Goal: Information Seeking & Learning: Find specific page/section

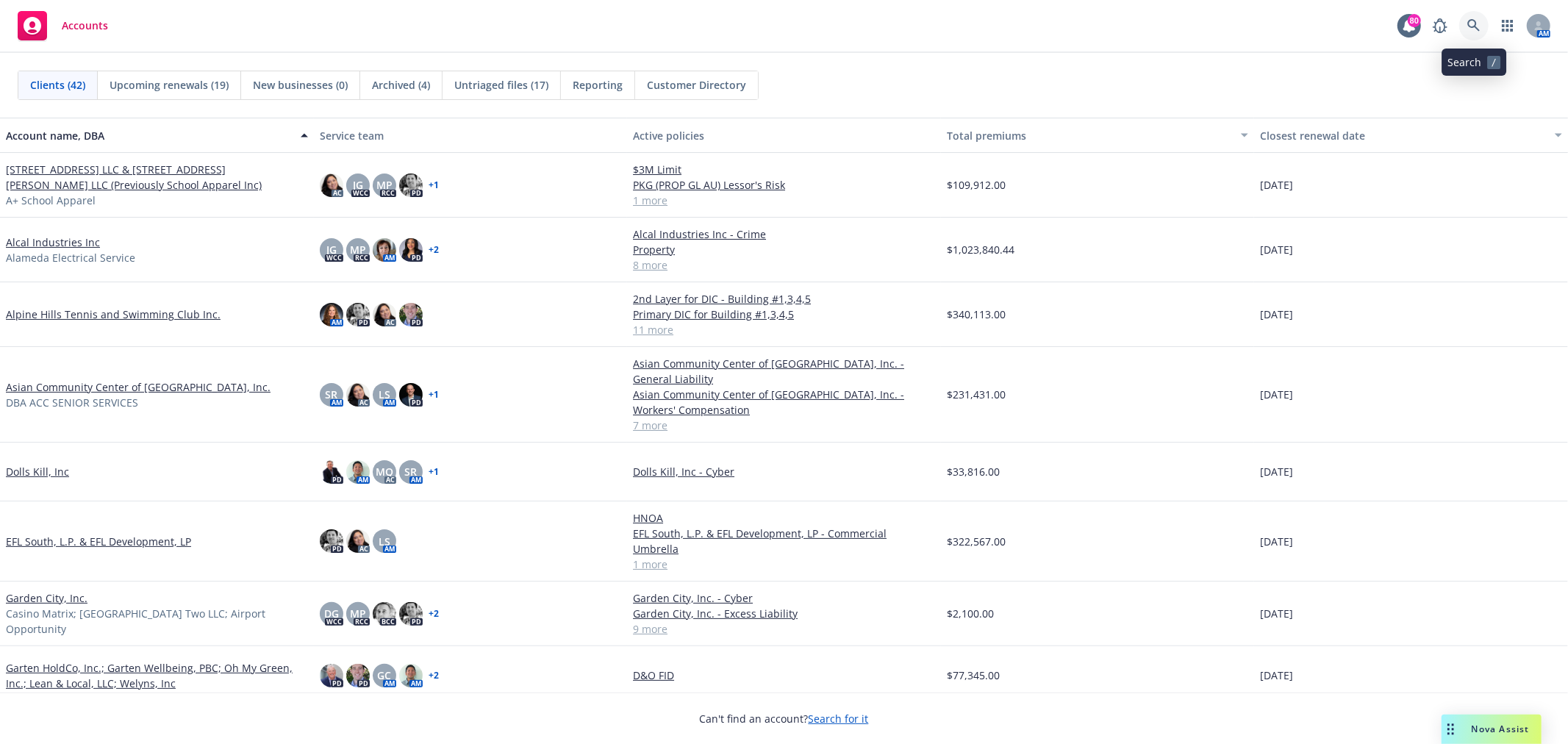
click at [1464, 25] on link at bounding box center [1474, 26] width 30 height 30
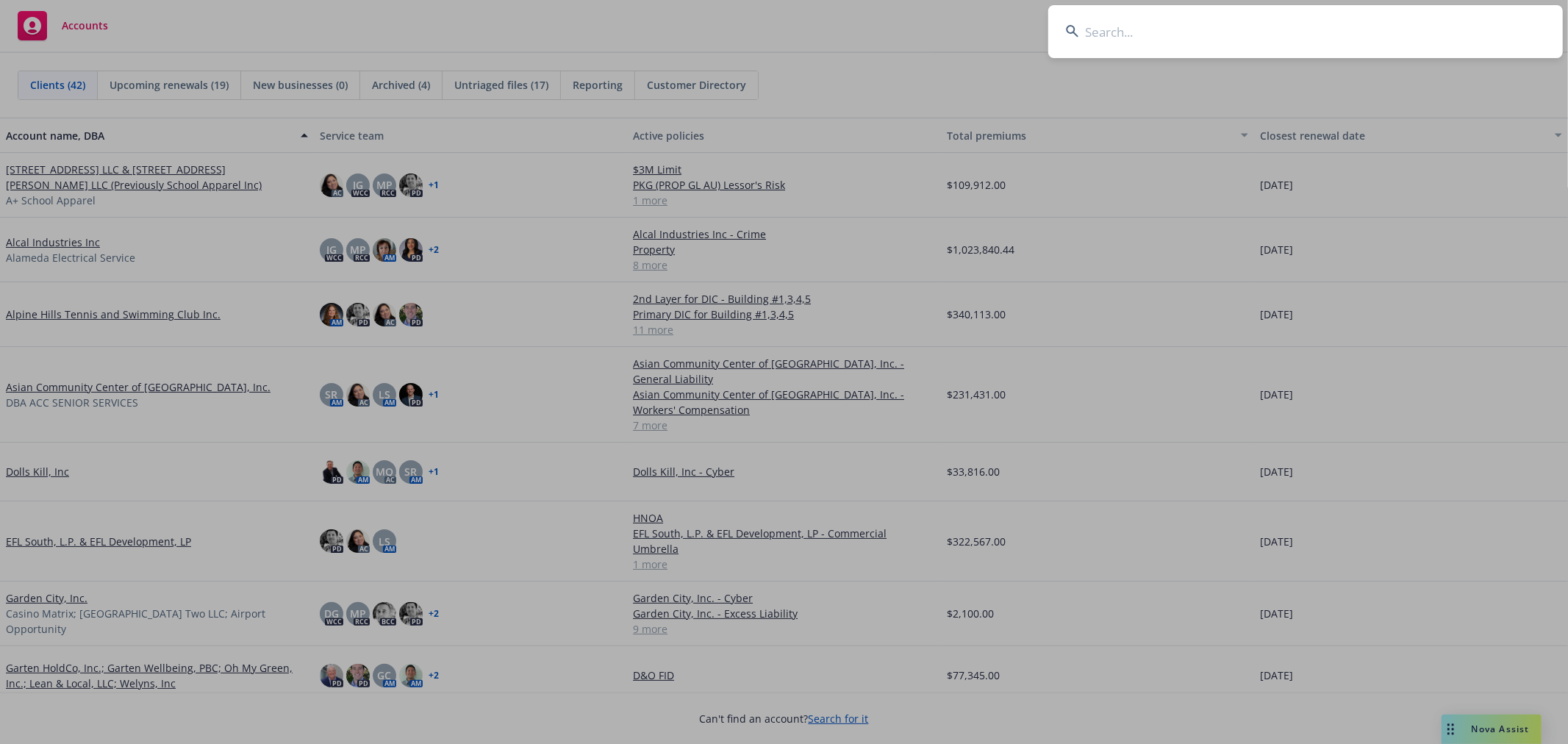
click at [1200, 30] on input at bounding box center [1305, 31] width 515 height 53
type input "safari west"
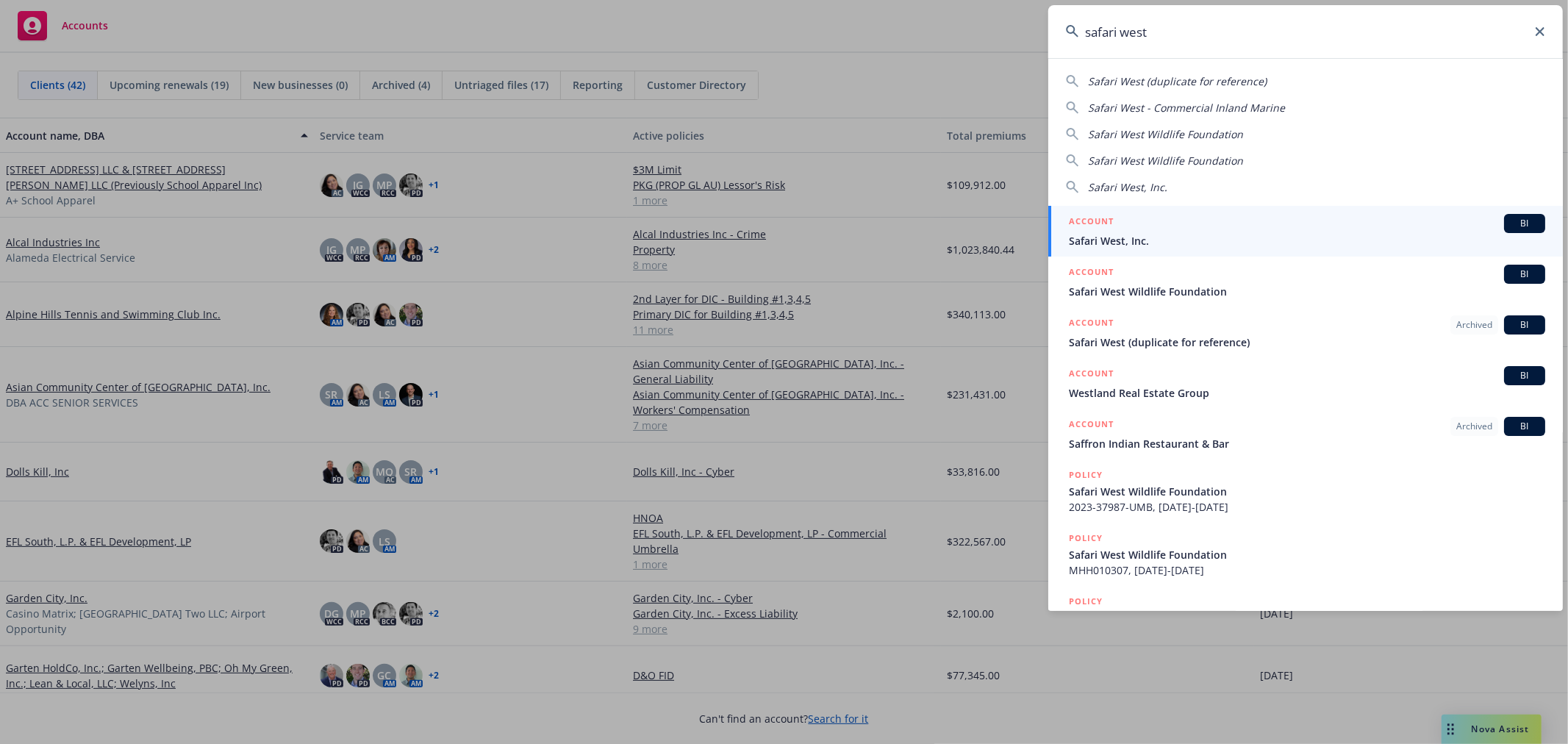
click at [1193, 237] on span "Safari West, Inc." at bounding box center [1307, 240] width 476 height 15
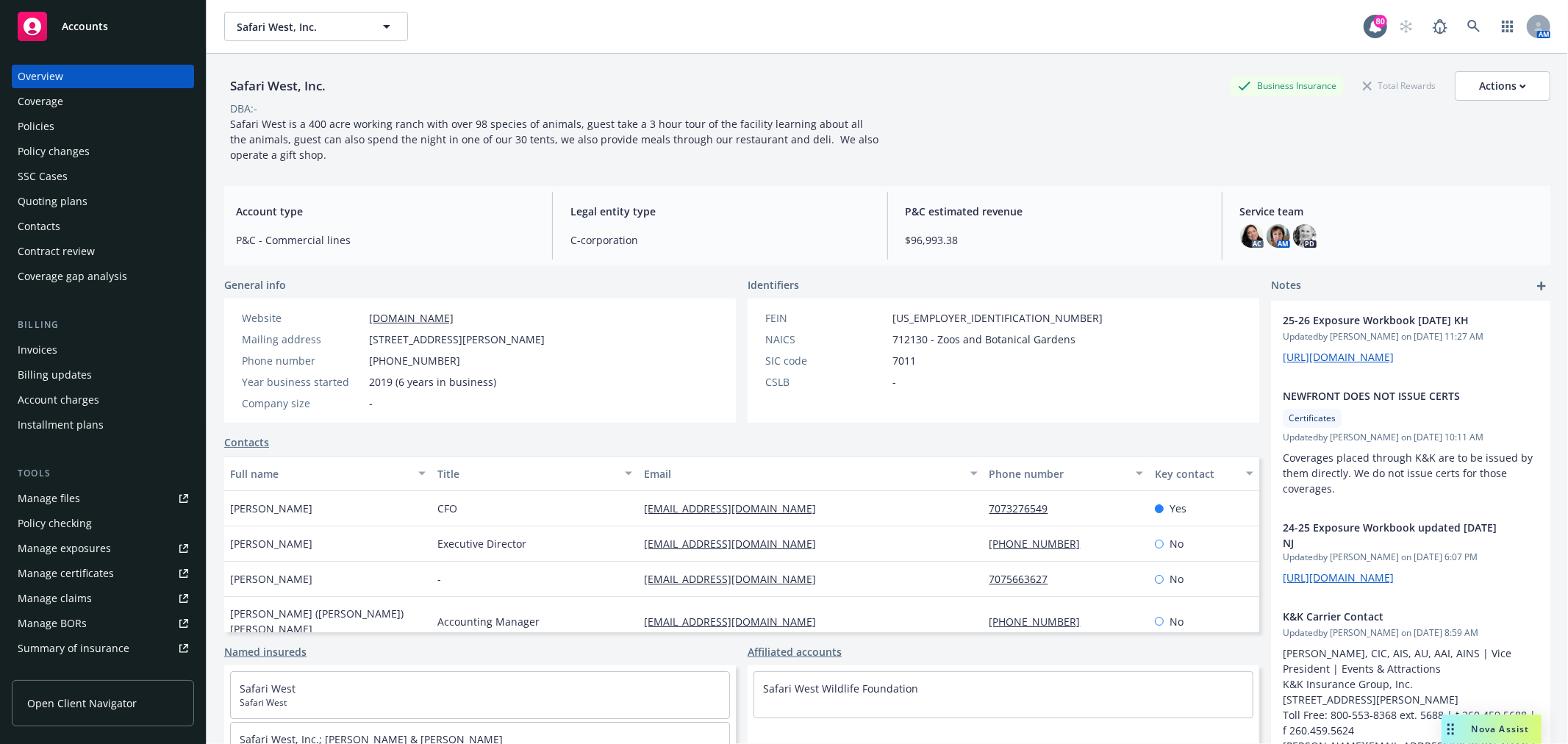
click at [86, 124] on div "Policies" at bounding box center [103, 126] width 170 height 24
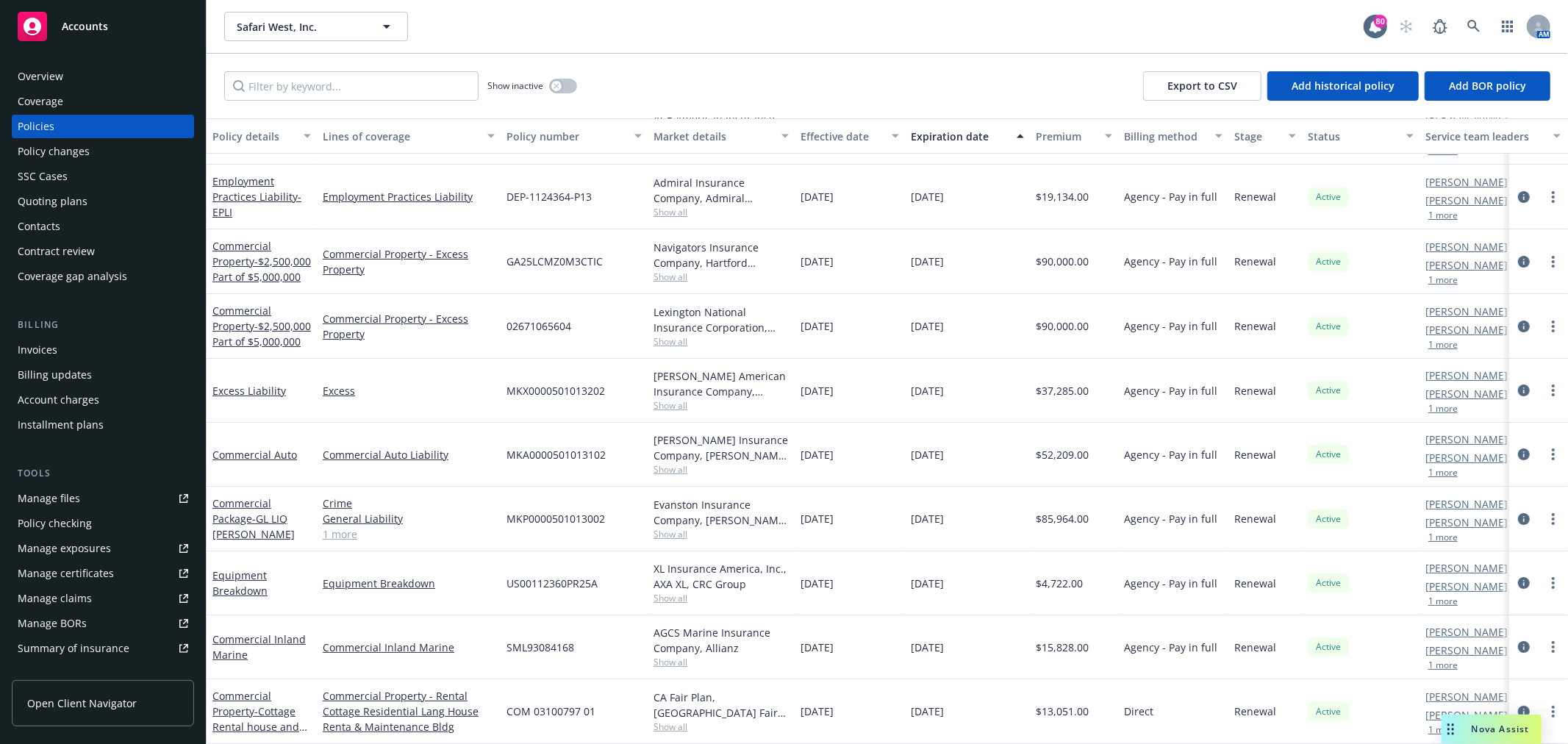
scroll to position [66, 0]
click at [354, 86] on input "Filter by keyword..." at bounding box center [351, 87] width 254 height 30
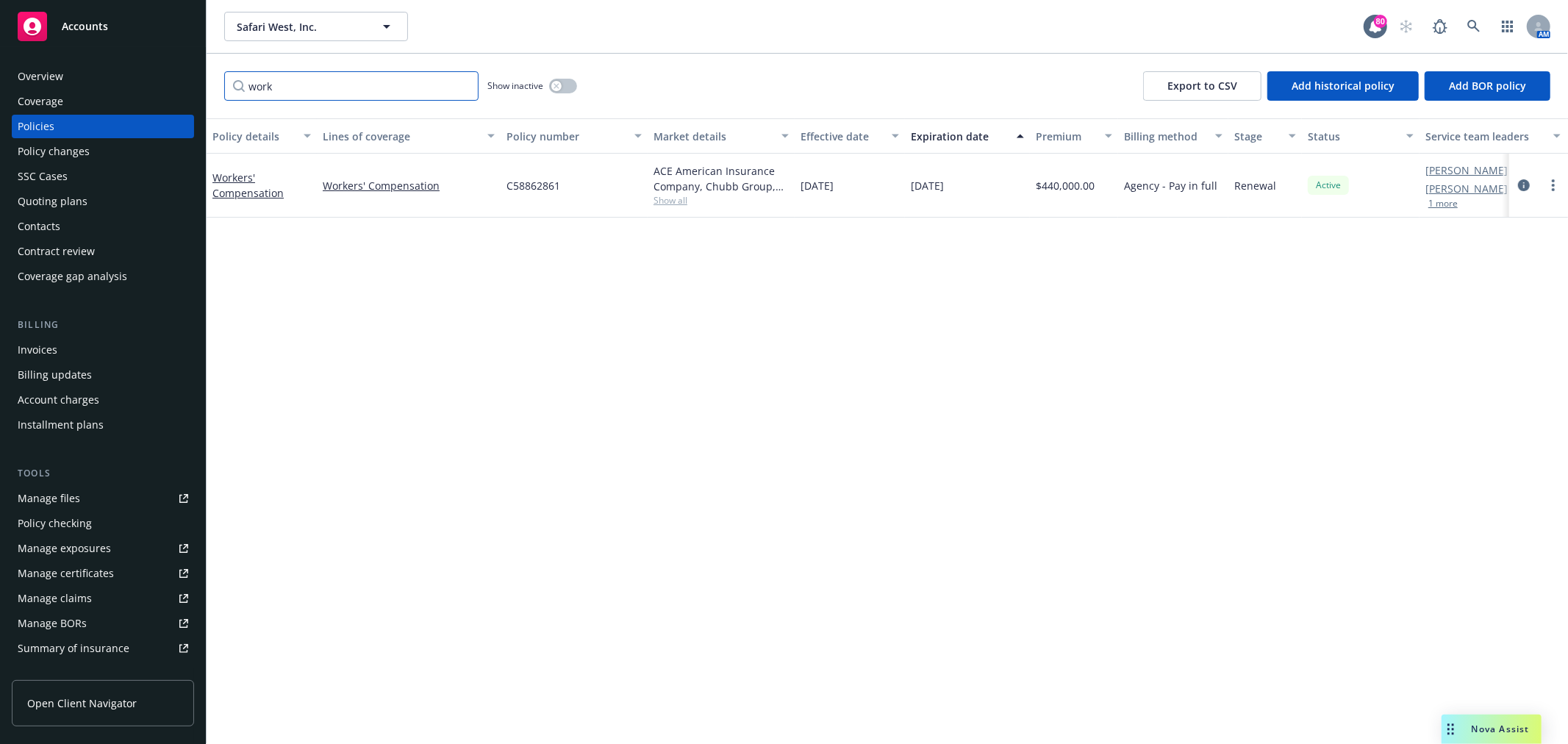
scroll to position [0, 0]
type input "work"
click at [674, 206] on span "Show all" at bounding box center [721, 200] width 135 height 13
click at [236, 185] on link "Workers' Compensation" at bounding box center [248, 185] width 72 height 30
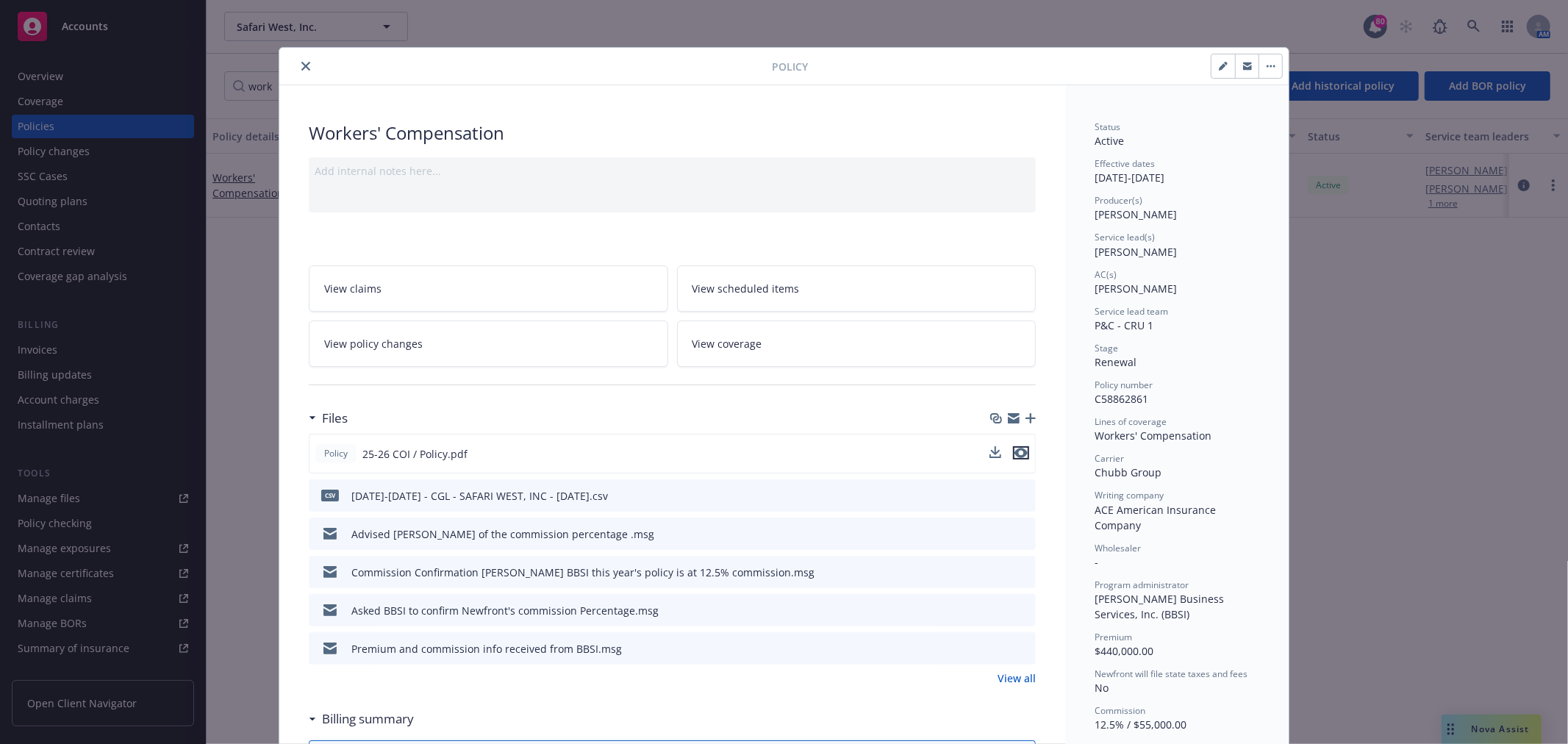
click at [1018, 451] on icon "preview file" at bounding box center [1020, 452] width 13 height 10
click at [302, 67] on icon "close" at bounding box center [306, 66] width 9 height 9
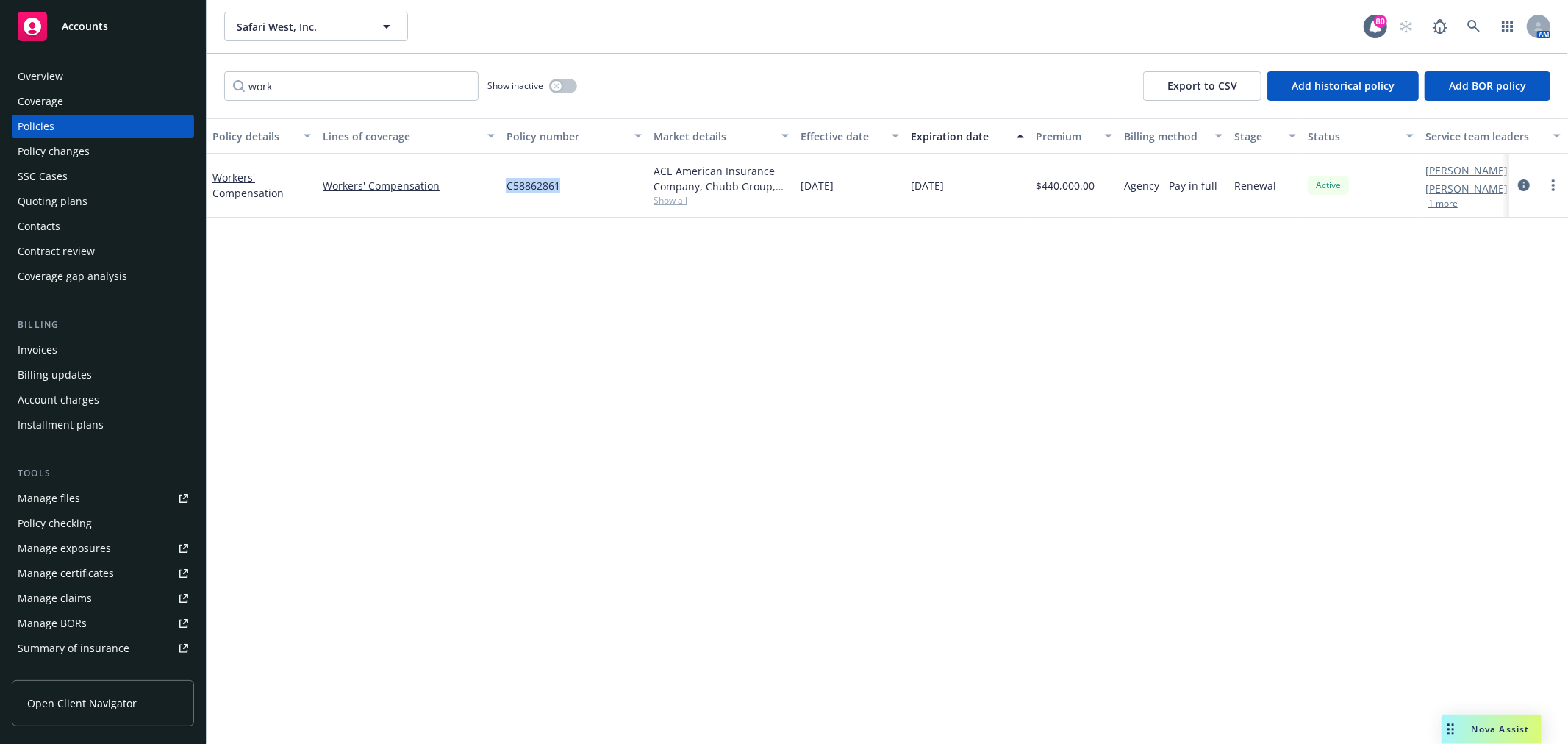
drag, startPoint x: 560, startPoint y: 186, endPoint x: 506, endPoint y: 180, distance: 54.3
click at [507, 180] on span "C58862861" at bounding box center [534, 185] width 54 height 15
copy span "C58862861"
